Goal: Task Accomplishment & Management: Manage account settings

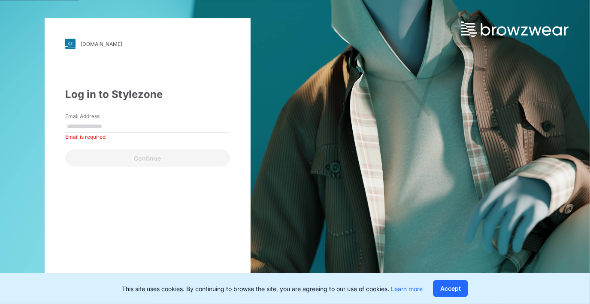
click at [97, 129] on input "Email Address" at bounding box center [147, 126] width 165 height 13
click at [109, 126] on input "Email Address" at bounding box center [147, 126] width 165 height 13
type input "**********"
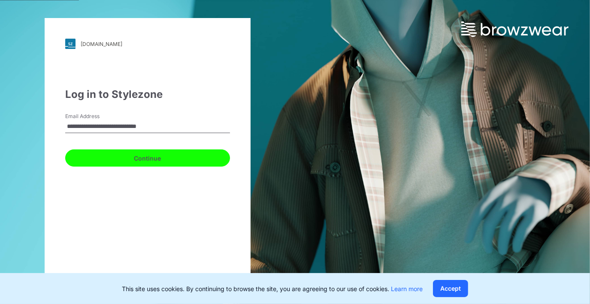
click at [109, 160] on button "Continue" at bounding box center [147, 157] width 165 height 17
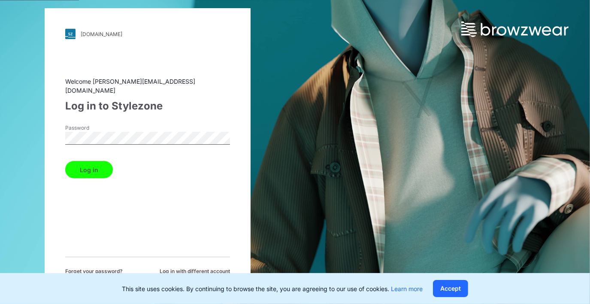
click at [95, 167] on button "Log in" at bounding box center [89, 169] width 48 height 17
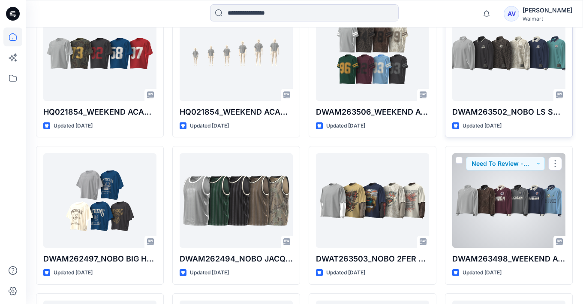
scroll to position [300, 0]
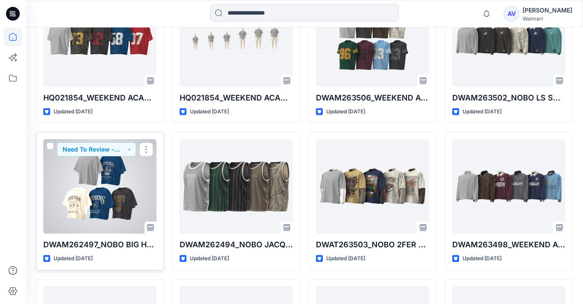
click at [114, 242] on p "DWAM262497_NOBO BIG HOLE MESH TEE W- GRAPHIC" at bounding box center [99, 245] width 113 height 12
click at [103, 212] on div at bounding box center [99, 186] width 113 height 94
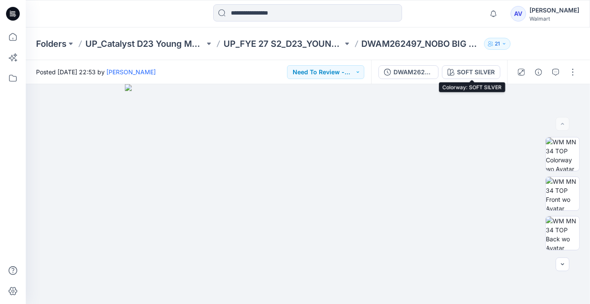
click at [466, 74] on div "SOFT SILVER" at bounding box center [476, 71] width 38 height 9
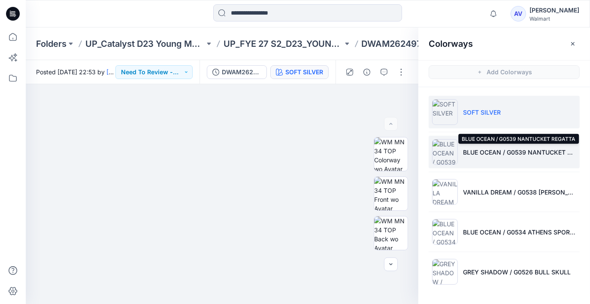
click at [493, 155] on p "BLUE OCEAN / G0539 NANTUCKET REGATTA" at bounding box center [519, 152] width 113 height 9
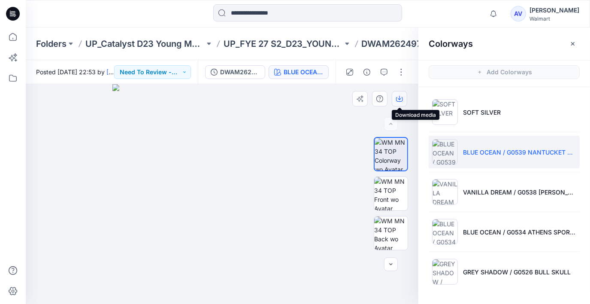
click at [400, 100] on icon "button" at bounding box center [399, 98] width 7 height 7
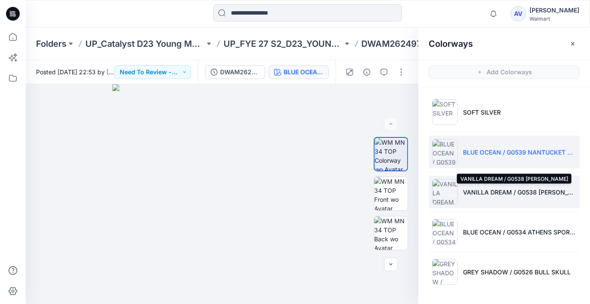
click at [493, 193] on p "VANILLA DREAM / G0538 [PERSON_NAME]" at bounding box center [519, 191] width 113 height 9
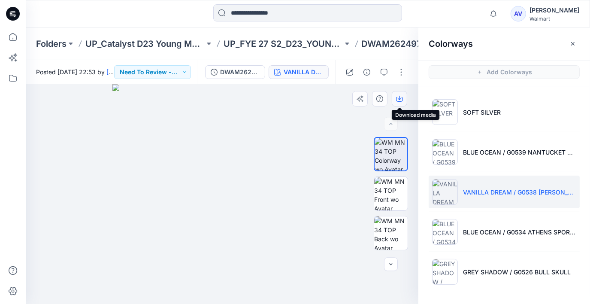
click at [400, 100] on icon "button" at bounding box center [399, 98] width 7 height 7
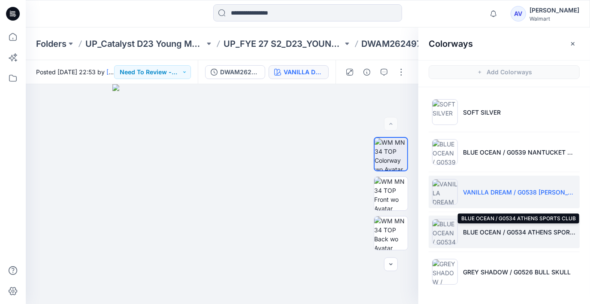
click at [509, 233] on p "BLUE OCEAN / G0534 ATHENS SPORTS CLUB" at bounding box center [519, 231] width 113 height 9
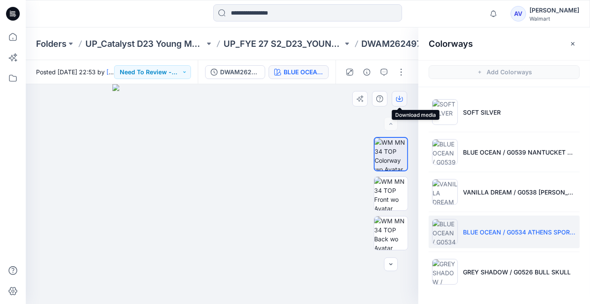
click at [402, 99] on icon "button" at bounding box center [399, 98] width 7 height 7
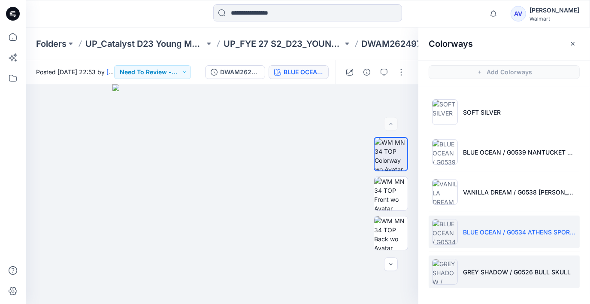
click at [521, 273] on p "GREY SHADOW / G0526 BULL SKULL" at bounding box center [517, 271] width 108 height 9
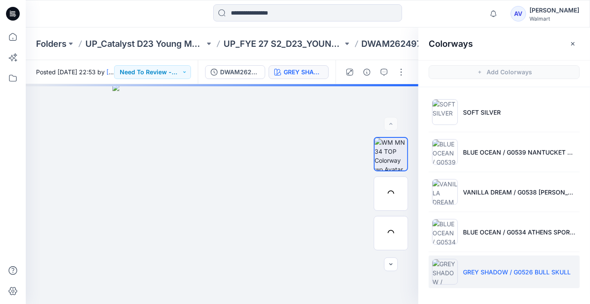
click at [521, 273] on p "GREY SHADOW / G0526 BULL SKULL" at bounding box center [517, 271] width 108 height 9
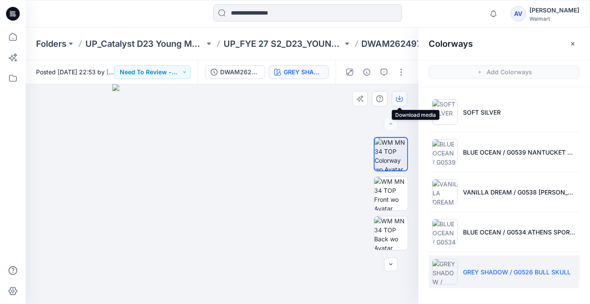
click at [404, 98] on button "button" at bounding box center [399, 98] width 15 height 15
click at [302, 150] on img at bounding box center [222, 194] width 220 height 220
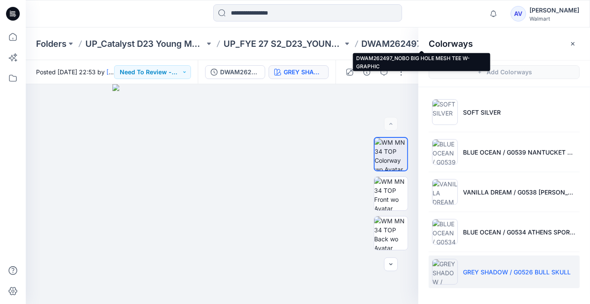
click at [375, 45] on p "DWAM262497_NOBO BIG HOLE MESH TEE W- GRAPHIC" at bounding box center [421, 44] width 119 height 12
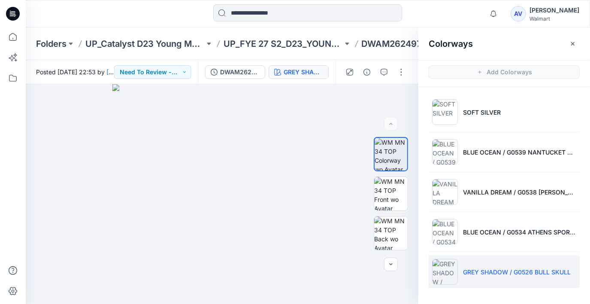
click at [447, 45] on h2 "Colorways" at bounding box center [451, 44] width 44 height 10
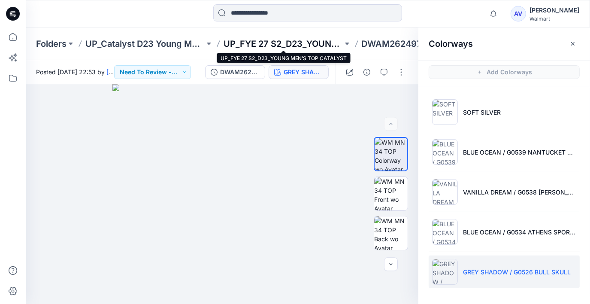
click at [327, 42] on p "UP_FYE 27 S2_D23_YOUNG MEN’S TOP CATALYST" at bounding box center [283, 44] width 119 height 12
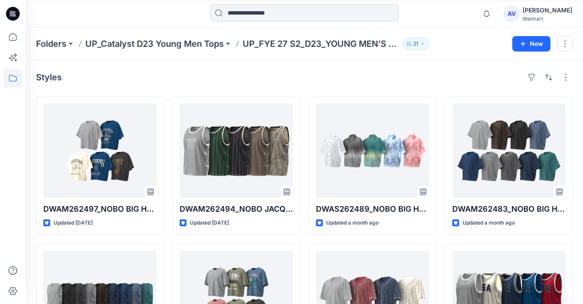
click at [539, 20] on div "Walmart" at bounding box center [548, 18] width 50 height 6
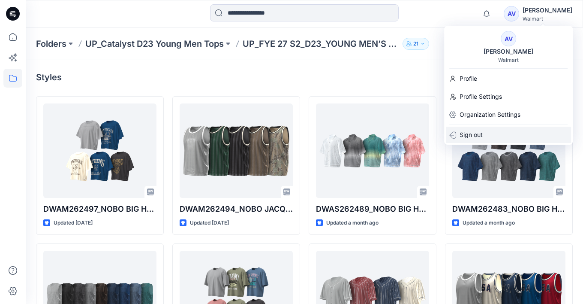
click at [479, 138] on p "Sign out" at bounding box center [471, 135] width 23 height 16
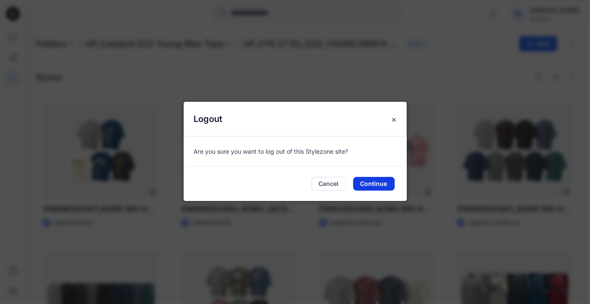
click at [381, 184] on button "Continue" at bounding box center [374, 184] width 42 height 14
